Goal: Information Seeking & Learning: Learn about a topic

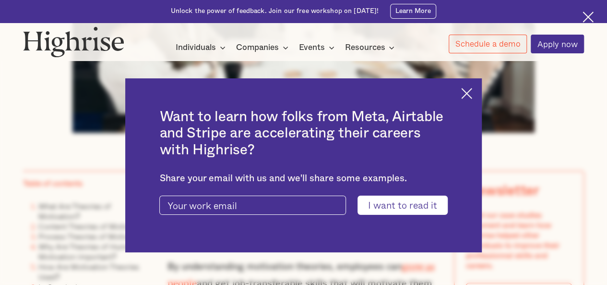
scroll to position [480, 0]
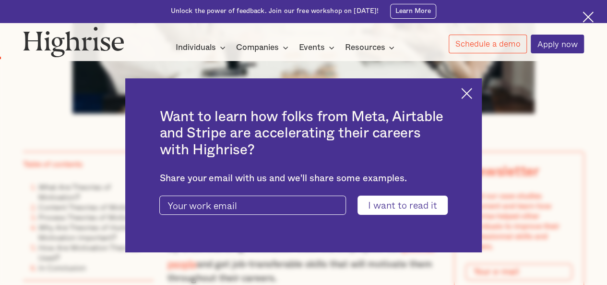
click at [472, 92] on img at bounding box center [466, 93] width 11 height 11
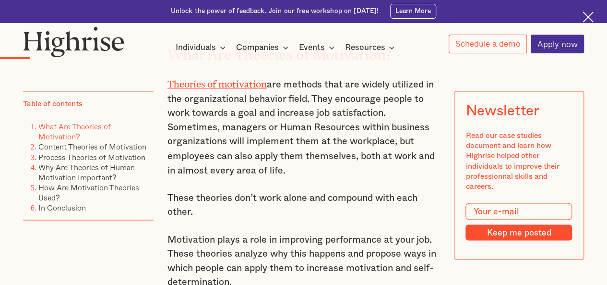
scroll to position [768, 0]
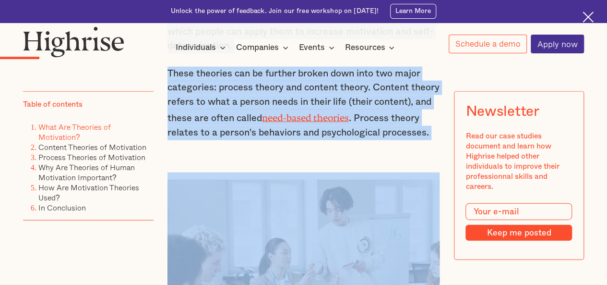
drag, startPoint x: 271, startPoint y: 67, endPoint x: 425, endPoint y: 278, distance: 261.0
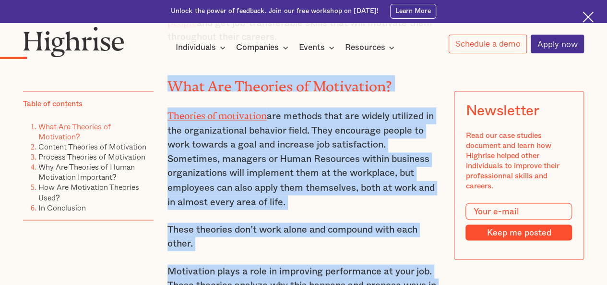
scroll to position [720, 0]
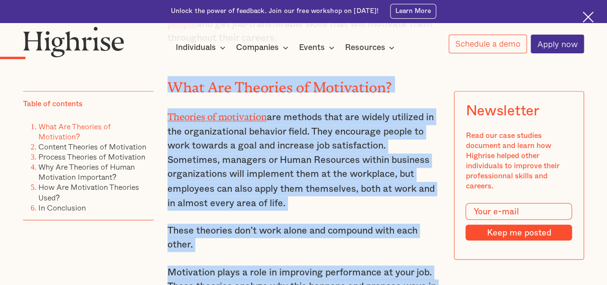
drag, startPoint x: 431, startPoint y: 213, endPoint x: 173, endPoint y: 85, distance: 287.6
click at [173, 85] on div "Motivation remains a crucial aspect of job performance. If employees don't feel…" at bounding box center [303, 168] width 273 height 508
copy div "What Are Theories of Motivation? Theories of motivation are methods that are wi…"
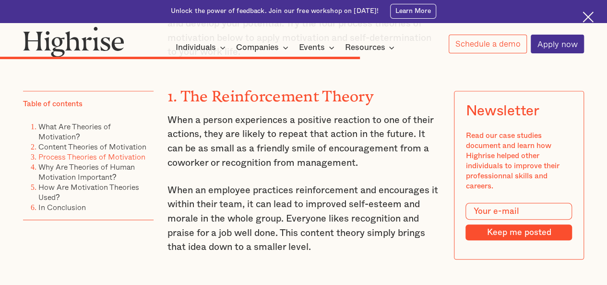
scroll to position [3887, 0]
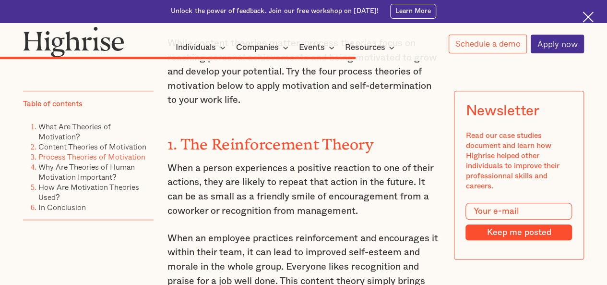
drag, startPoint x: 180, startPoint y: 99, endPoint x: 397, endPoint y: 250, distance: 264.4
copy div "The Reinforcement Theory When a person experiences a positive reaction to one o…"
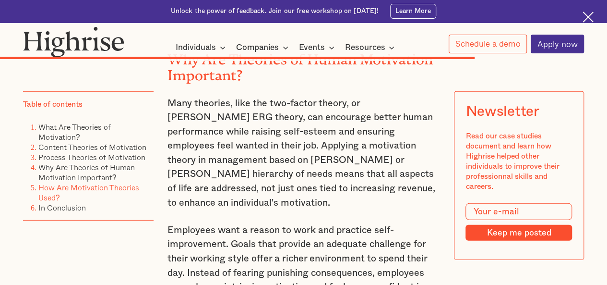
scroll to position [4991, 0]
